Goal: Transaction & Acquisition: Download file/media

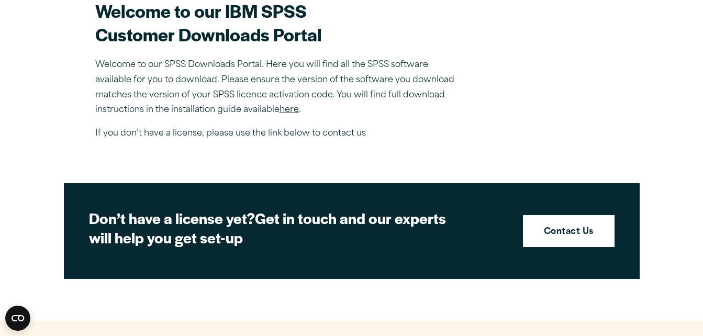
scroll to position [333, 0]
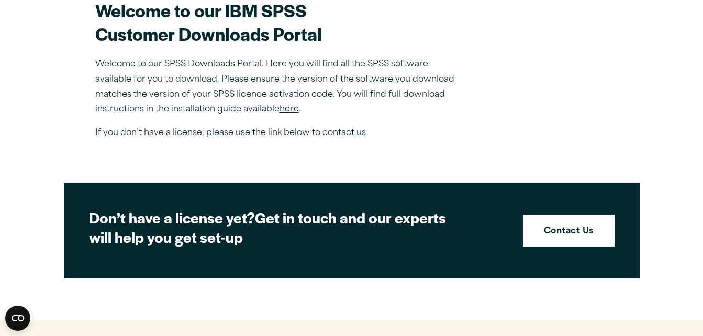
click at [292, 108] on link "here" at bounding box center [289, 109] width 19 height 8
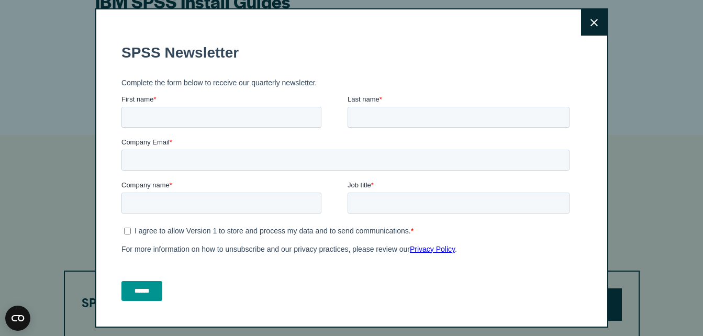
scroll to position [383, 0]
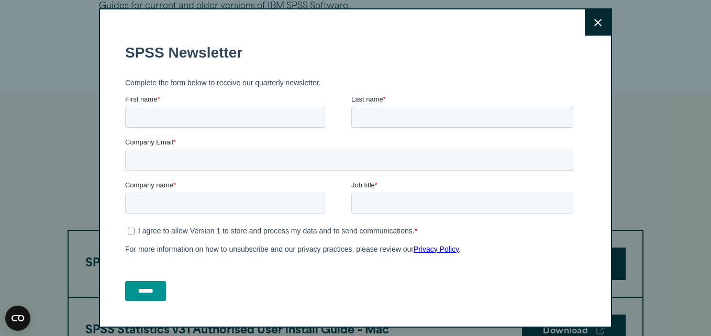
click at [585, 21] on button "Close" at bounding box center [598, 22] width 26 height 26
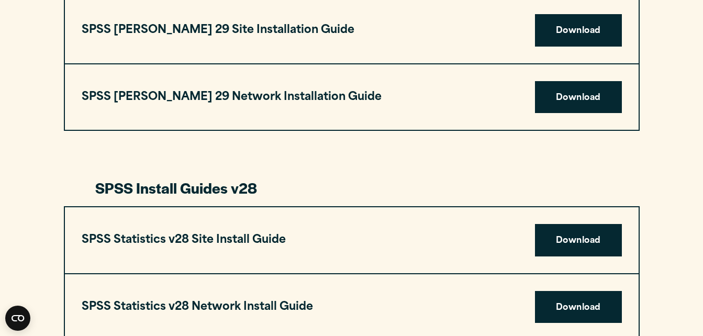
scroll to position [1371, 0]
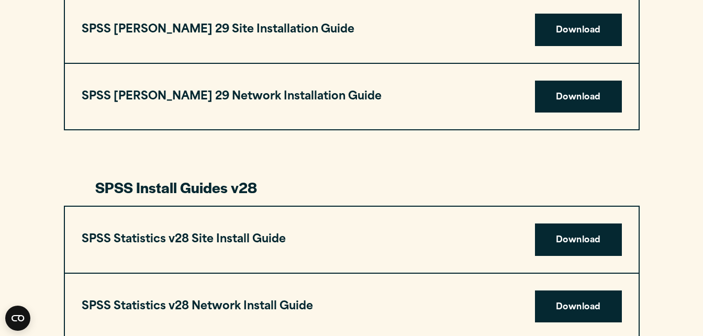
click at [448, 87] on div "SPSS Amos 29 Network Installation Guide Download" at bounding box center [352, 97] width 574 height 66
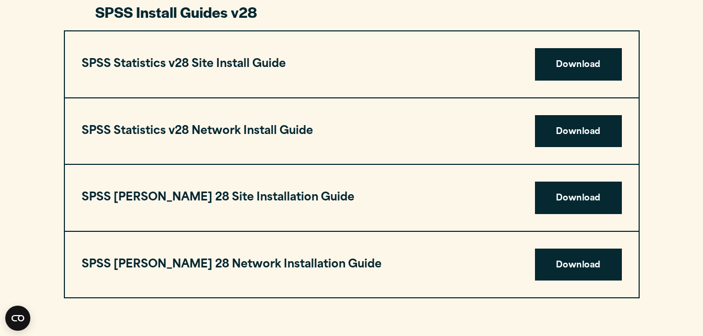
scroll to position [1546, 0]
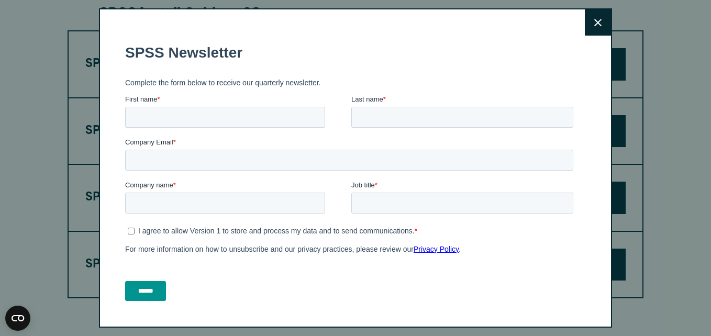
click at [598, 29] on button "Close" at bounding box center [598, 22] width 26 height 26
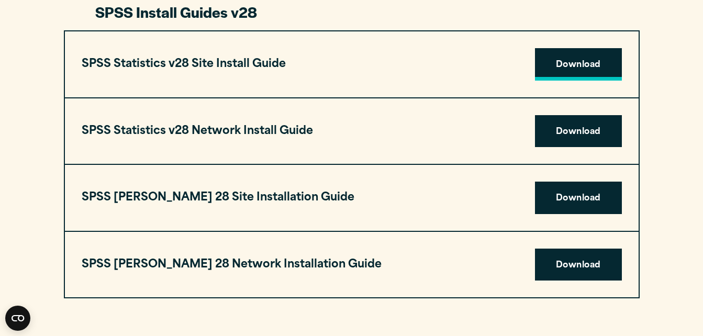
click at [565, 70] on link "Download" at bounding box center [578, 64] width 87 height 32
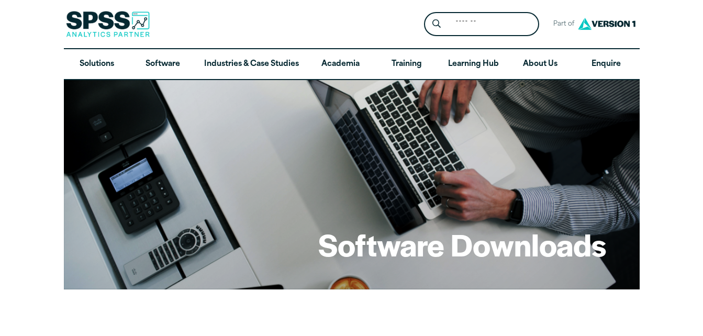
click at [454, 192] on div "Software Downloads" at bounding box center [352, 185] width 576 height 210
drag, startPoint x: 454, startPoint y: 192, endPoint x: 283, endPoint y: 160, distance: 173.7
click at [283, 160] on div "Software Downloads" at bounding box center [352, 185] width 576 height 210
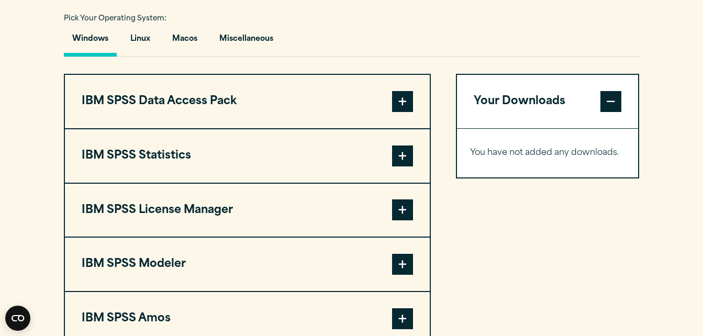
scroll to position [778, 0]
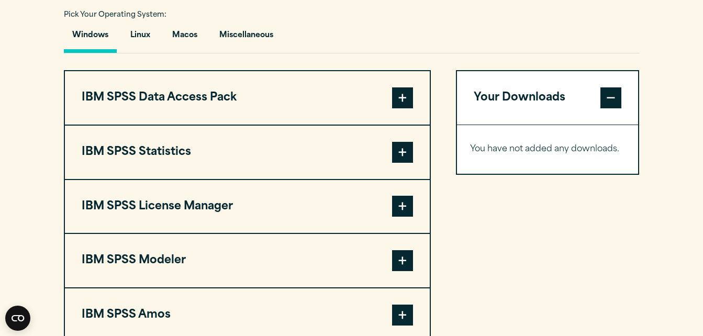
click at [404, 152] on span at bounding box center [402, 152] width 21 height 21
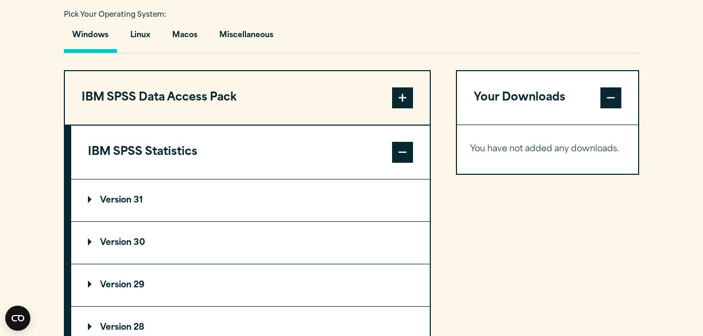
click at [242, 287] on summary "Version 29" at bounding box center [250, 286] width 359 height 42
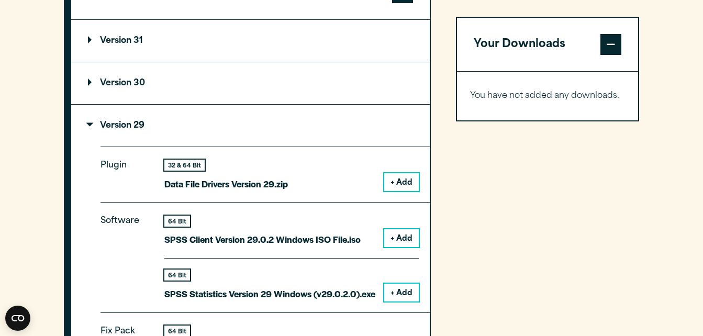
scroll to position [939, 0]
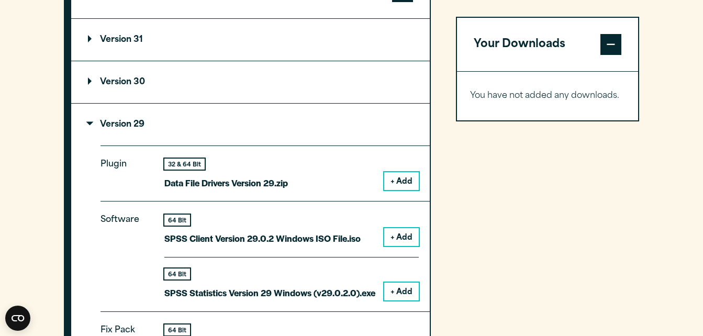
click at [402, 296] on button "+ Add" at bounding box center [401, 292] width 35 height 18
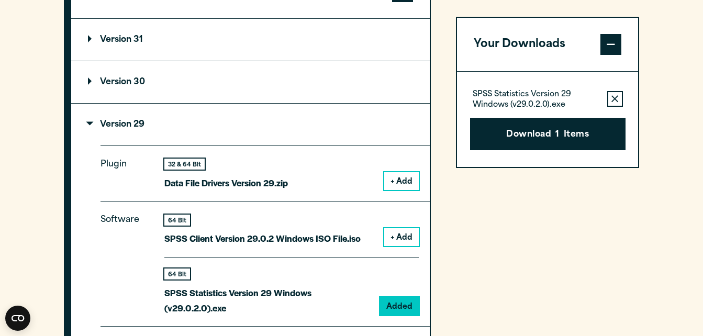
click at [390, 232] on button "+ Add" at bounding box center [401, 237] width 35 height 18
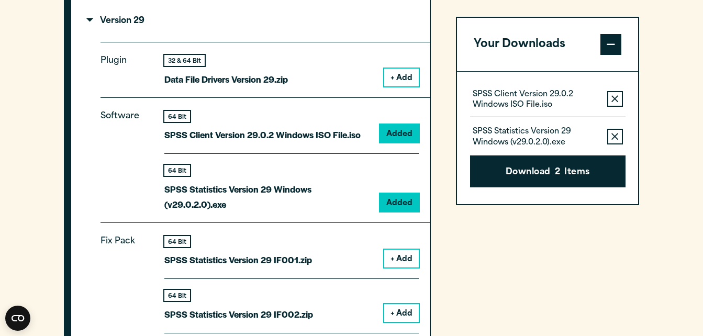
scroll to position [1042, 0]
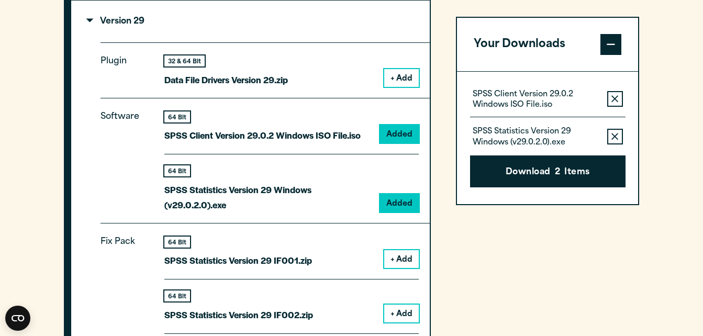
click at [407, 124] on div "64 Bit SPSS Client Version 29.0.2 Windows ISO File.iso Added" at bounding box center [291, 133] width 255 height 43
click at [517, 174] on button "Download 2 Items" at bounding box center [548, 172] width 156 height 32
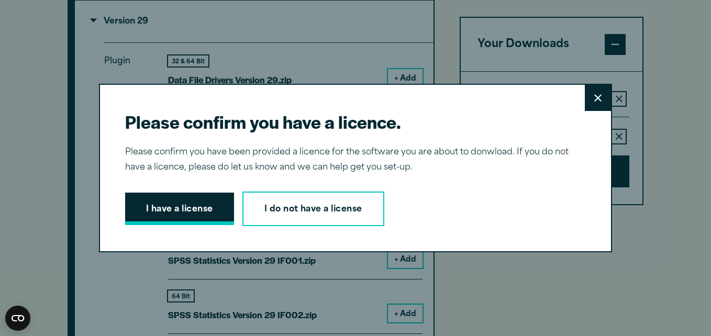
click at [139, 202] on button "I have a license" at bounding box center [179, 209] width 109 height 32
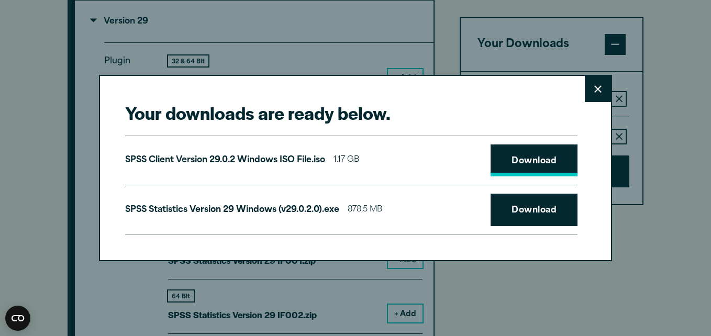
click at [524, 155] on link "Download" at bounding box center [534, 161] width 87 height 32
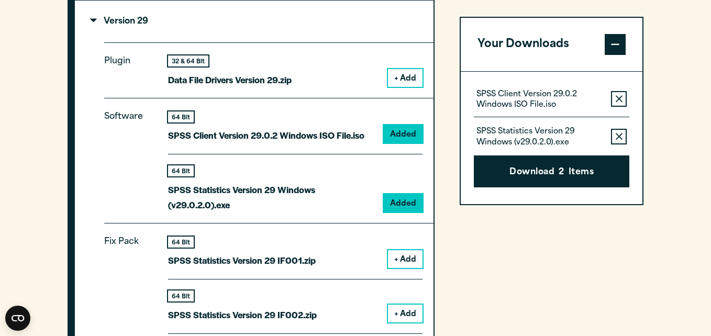
click at [252, 48] on div "Your downloads are ready below. Close SPSS Client Version 29.0.2 Windows ISO Fi…" at bounding box center [355, 168] width 711 height 336
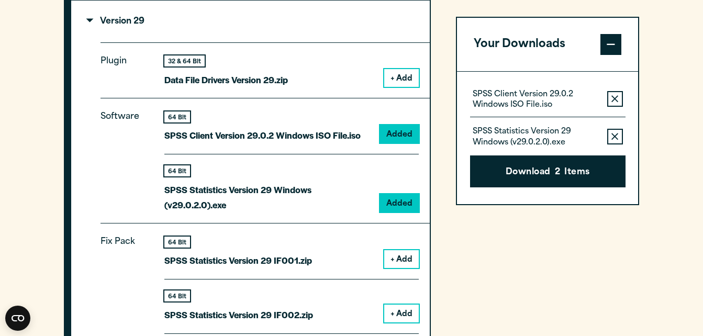
click at [554, 163] on button "Download 2 Items" at bounding box center [548, 172] width 156 height 32
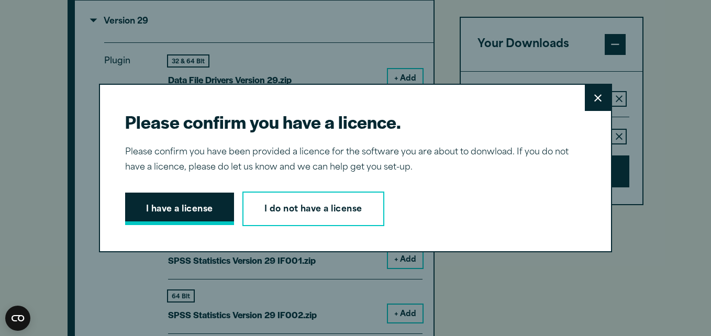
click at [197, 205] on button "I have a license" at bounding box center [179, 209] width 109 height 32
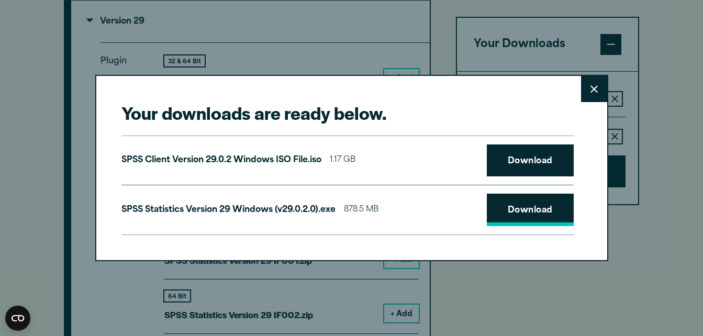
click at [505, 218] on link "Download" at bounding box center [530, 210] width 87 height 32
click at [490, 208] on link "Download" at bounding box center [530, 210] width 87 height 32
click at [586, 78] on button "Close" at bounding box center [594, 89] width 26 height 26
